Goal: Use online tool/utility: Utilize a website feature to perform a specific function

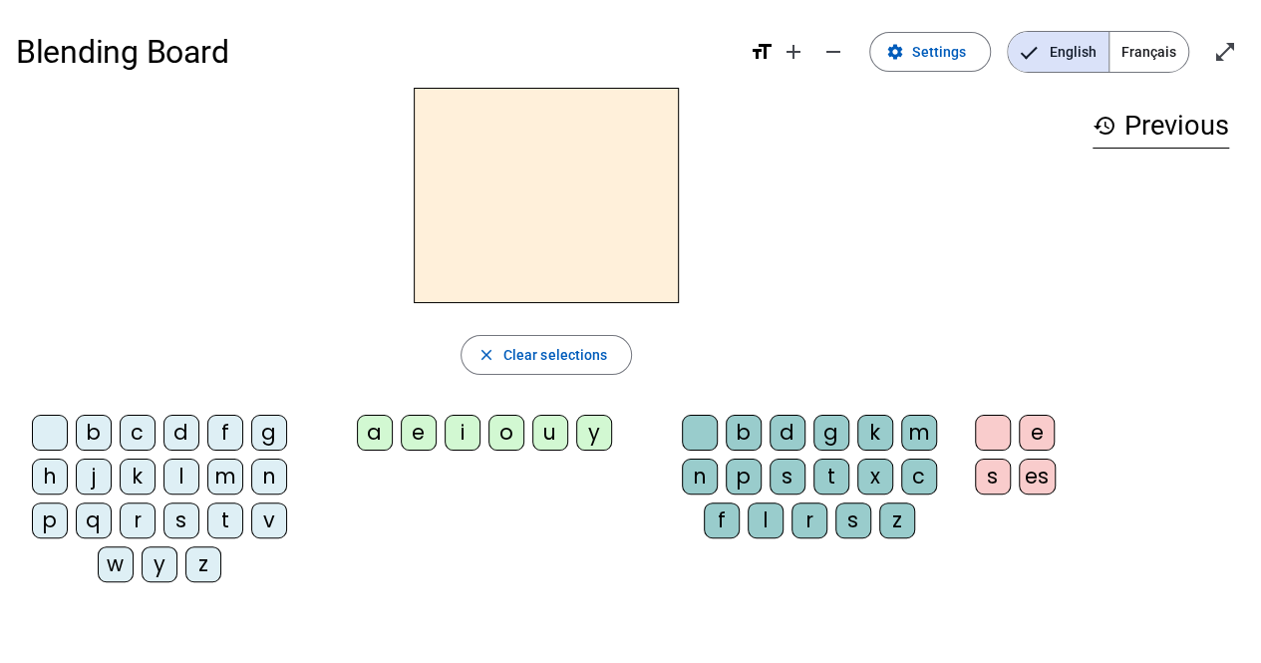
click at [1150, 49] on span "Français" at bounding box center [1148, 52] width 79 height 40
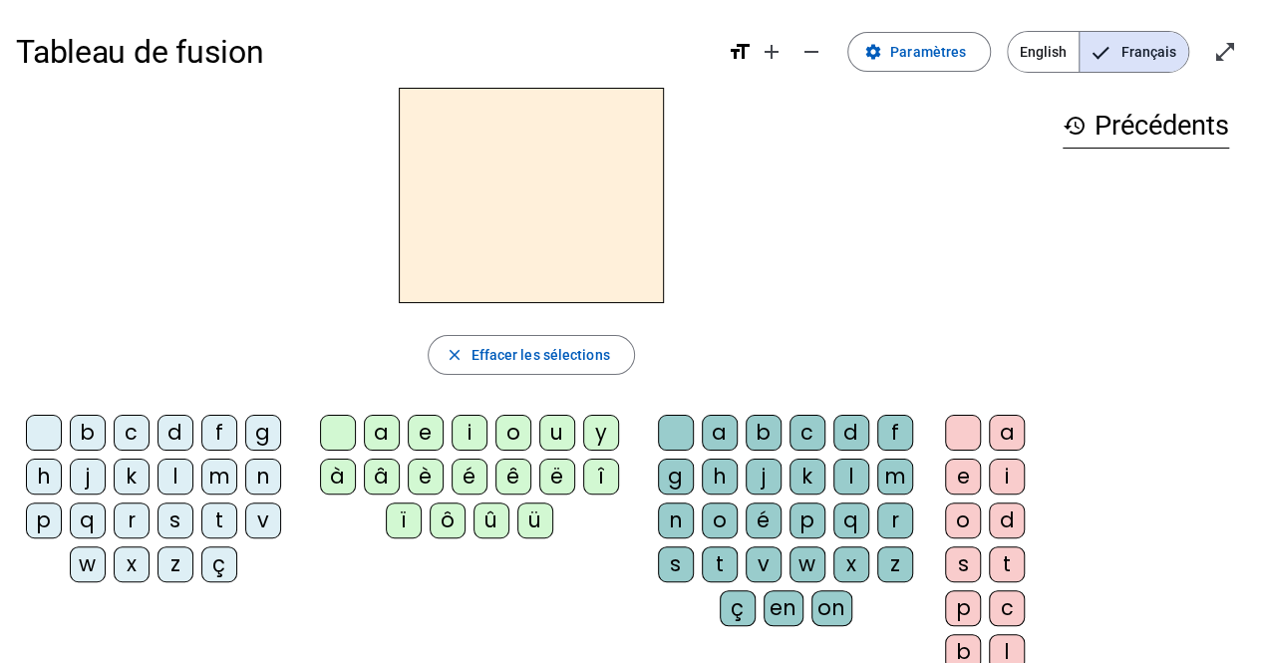
click at [217, 482] on div "m" at bounding box center [219, 477] width 36 height 36
click at [506, 438] on div "o" at bounding box center [513, 433] width 36 height 36
click at [257, 476] on div "n" at bounding box center [263, 477] width 36 height 36
click at [172, 478] on div "l" at bounding box center [175, 477] width 36 height 36
click at [727, 563] on div "t" at bounding box center [720, 564] width 36 height 36
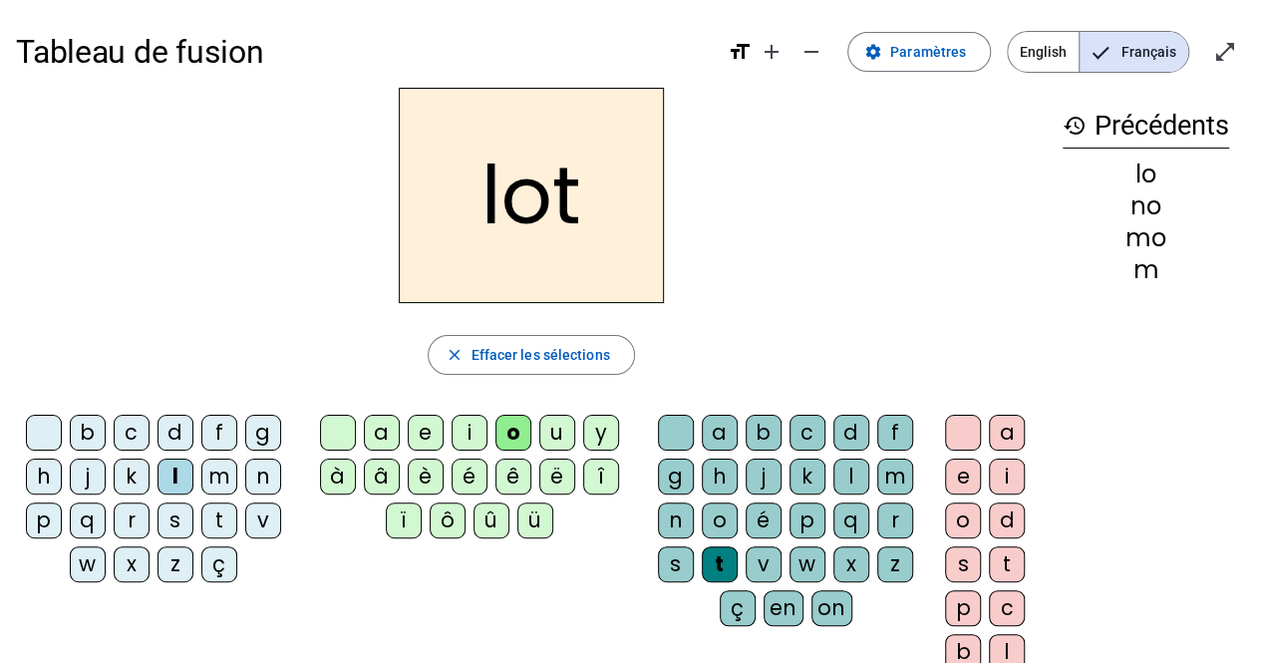
click at [719, 521] on div "o" at bounding box center [720, 520] width 36 height 36
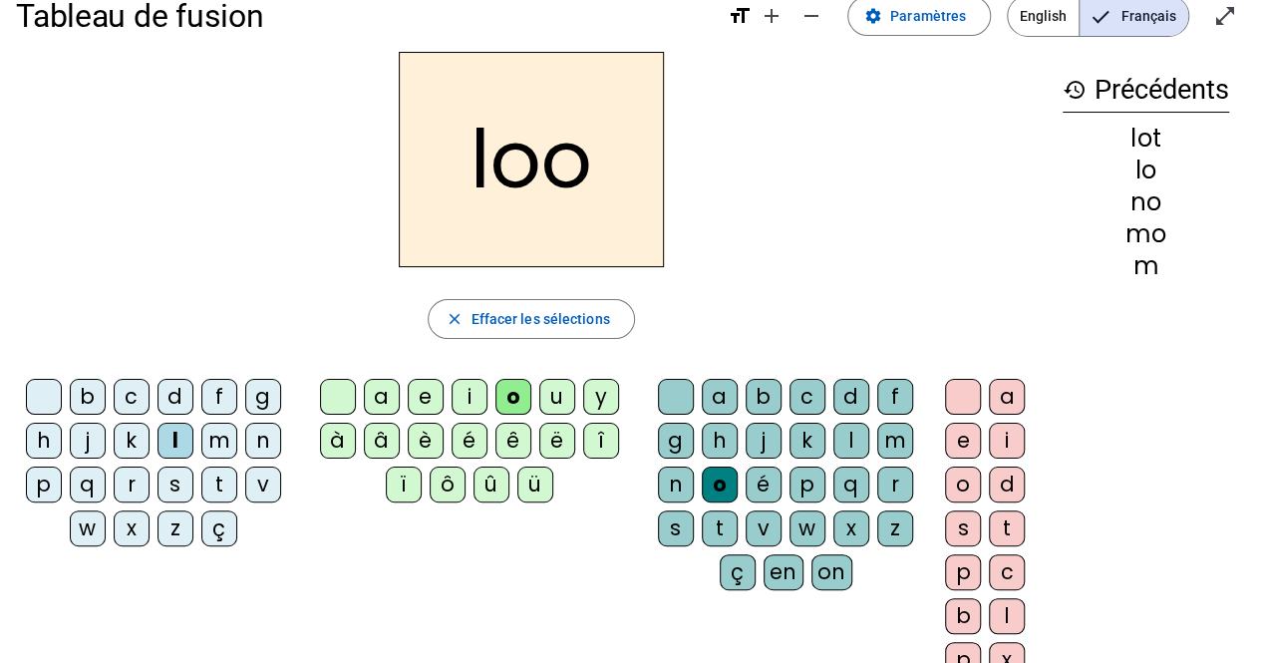
scroll to position [38, 0]
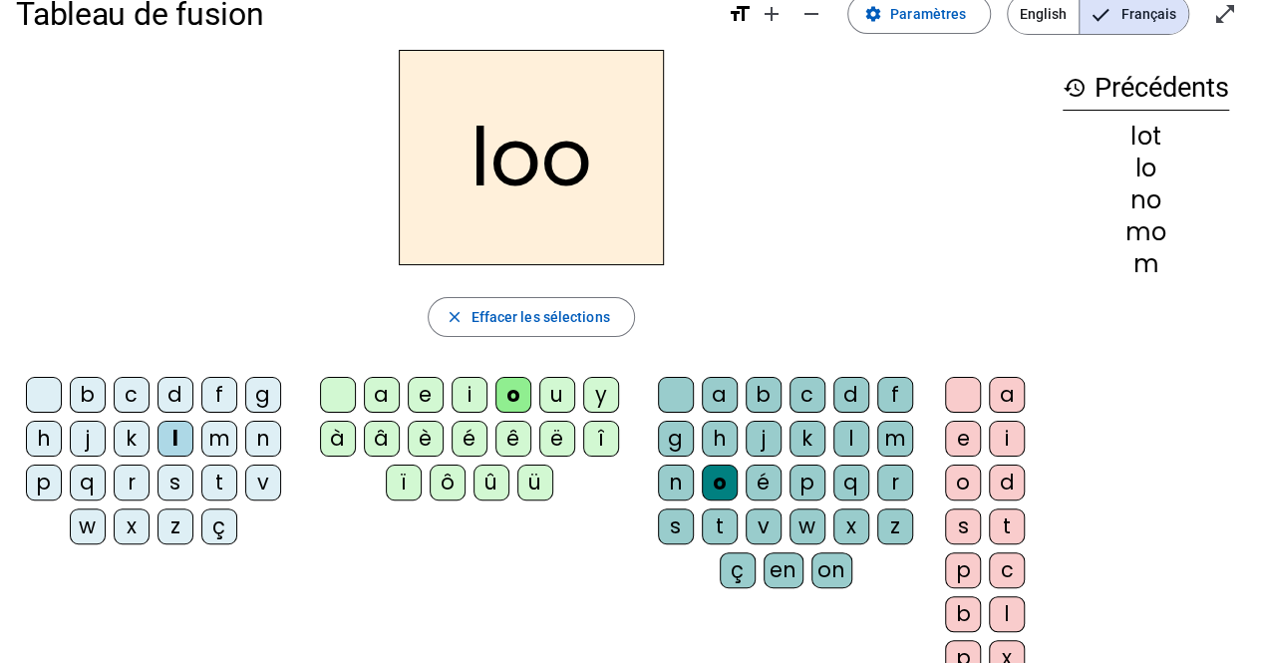
click at [714, 515] on div "t" at bounding box center [720, 526] width 36 height 36
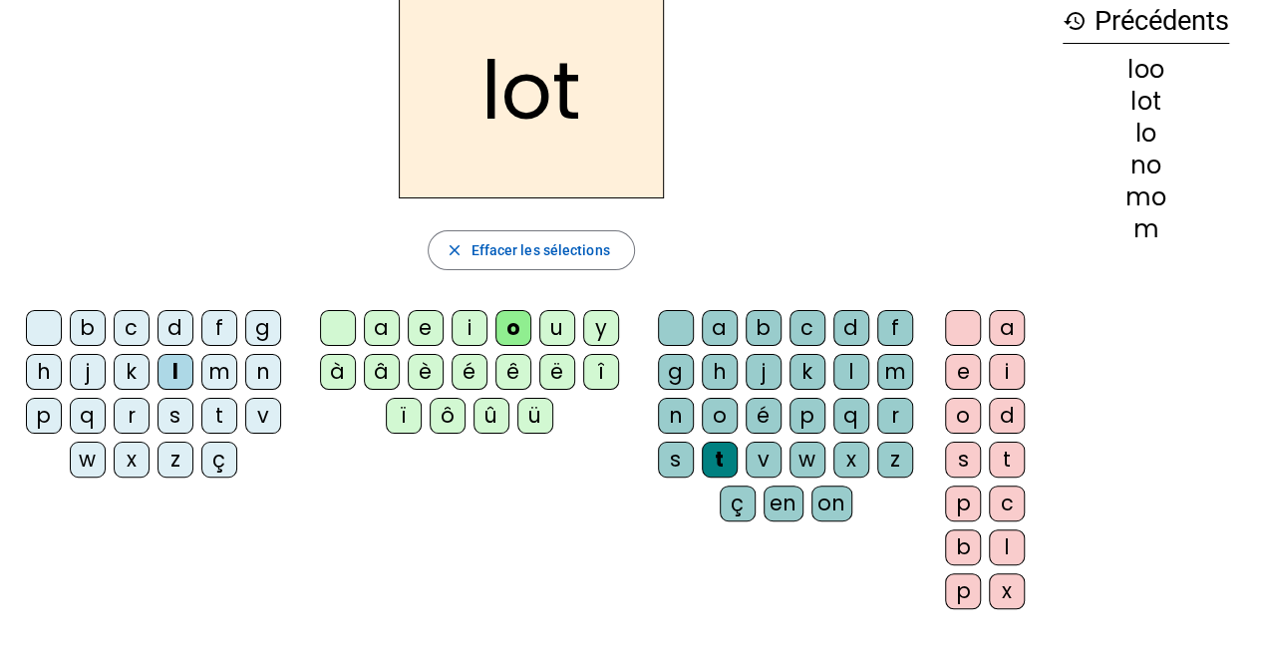
scroll to position [103, 0]
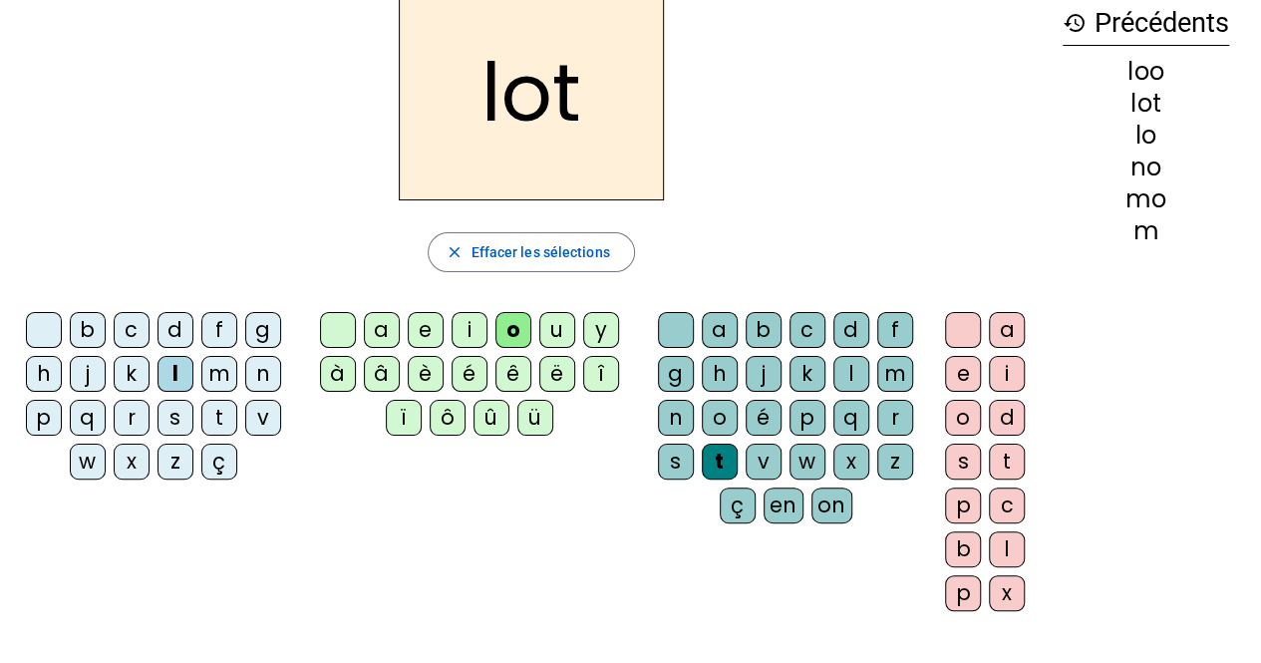
click at [956, 416] on div "o" at bounding box center [963, 418] width 36 height 36
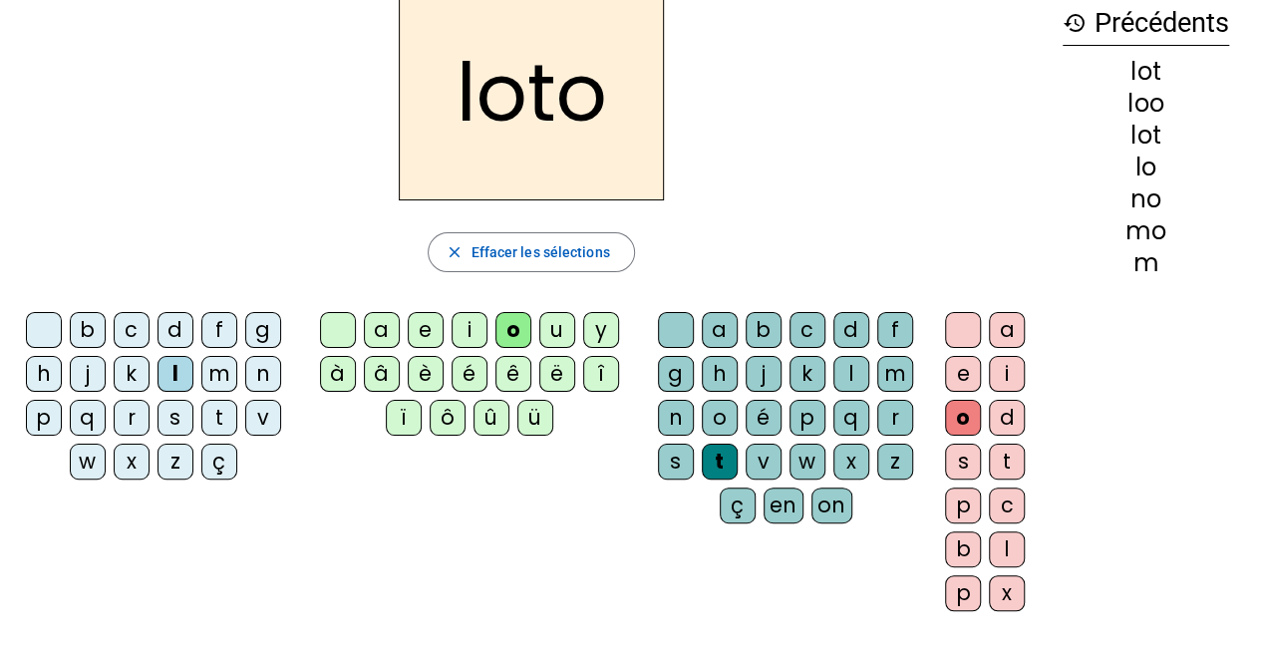
scroll to position [0, 0]
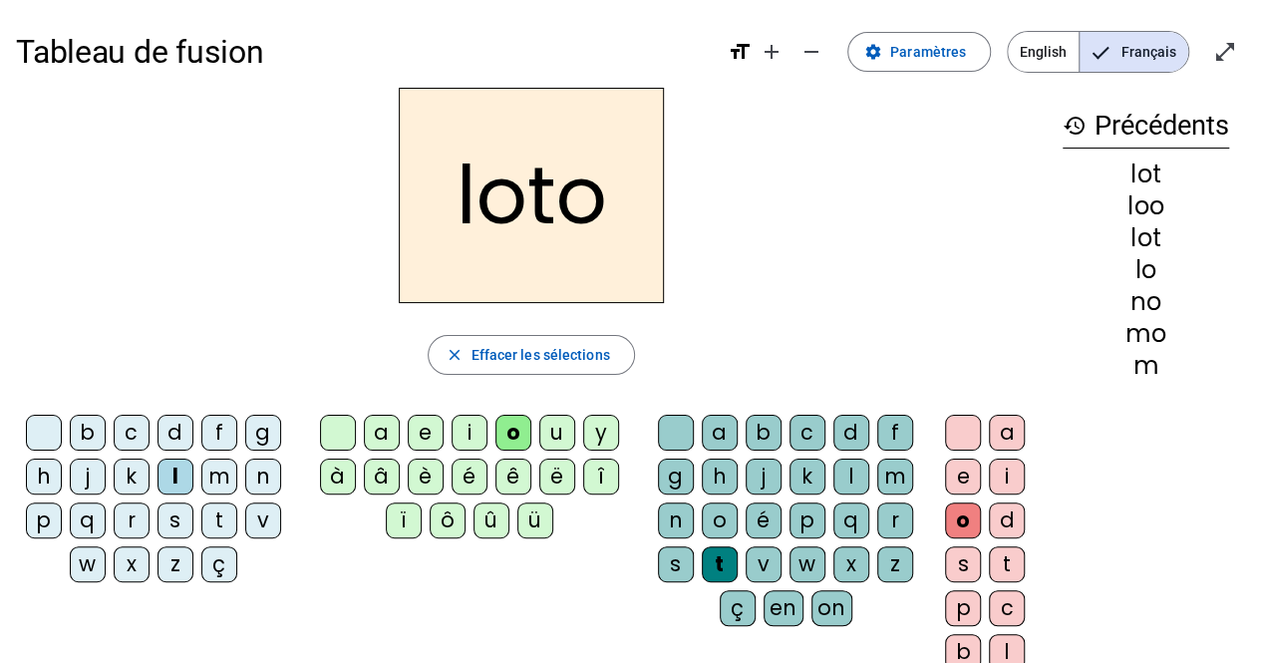
click at [576, 348] on span "Effacer les sélections" at bounding box center [540, 355] width 139 height 24
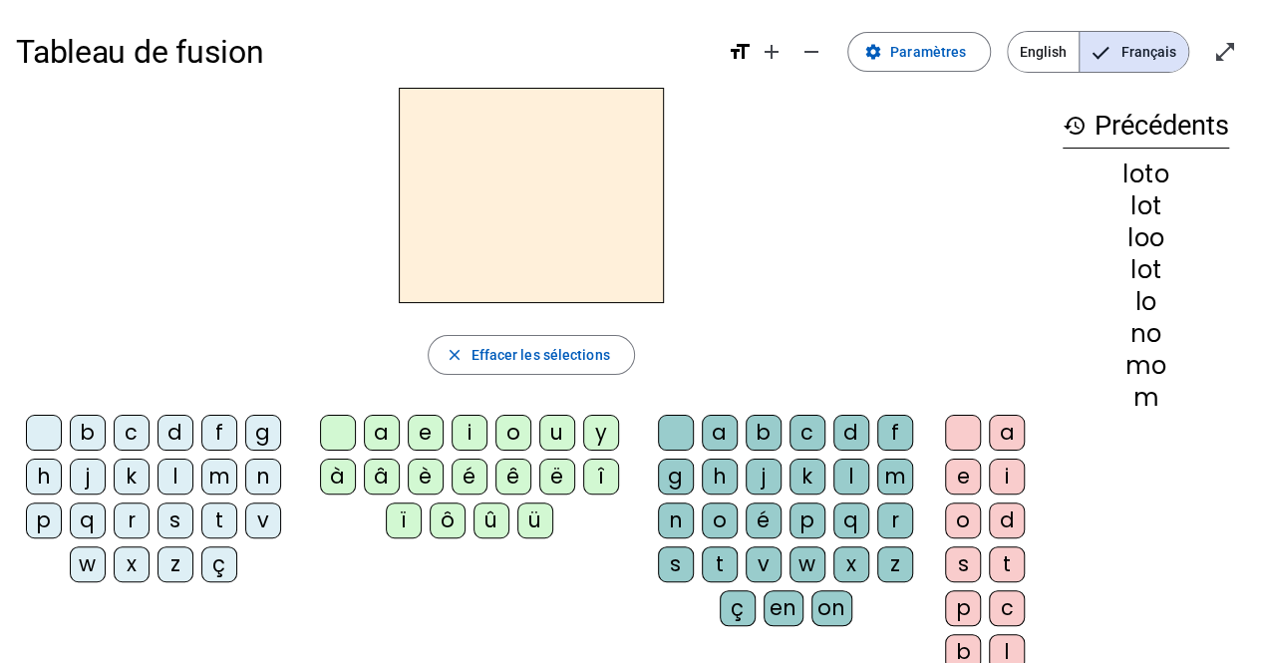
click at [92, 485] on div "j" at bounding box center [88, 477] width 36 height 36
click at [514, 440] on div "o" at bounding box center [513, 433] width 36 height 36
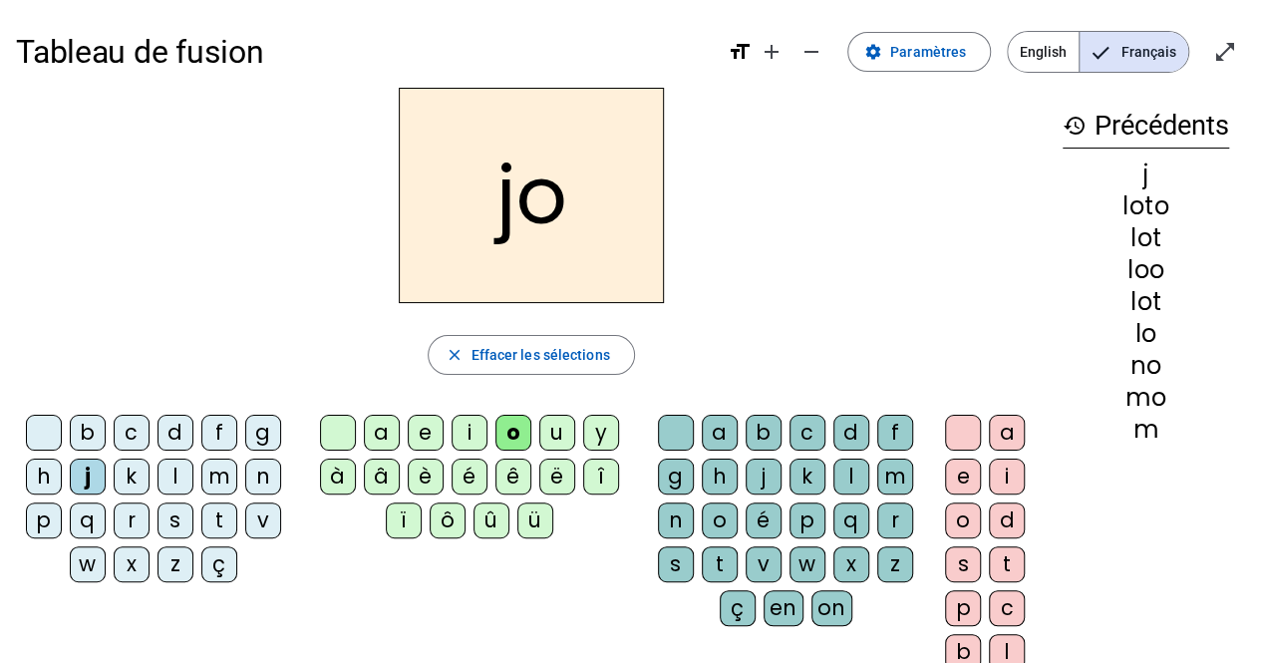
click at [891, 479] on div "m" at bounding box center [895, 477] width 36 height 36
